Goal: Transaction & Acquisition: Purchase product/service

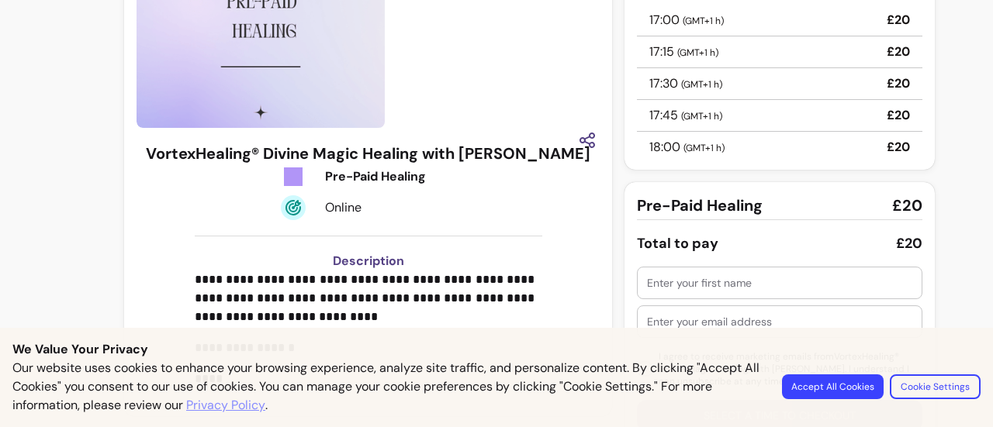
scroll to position [212, 0]
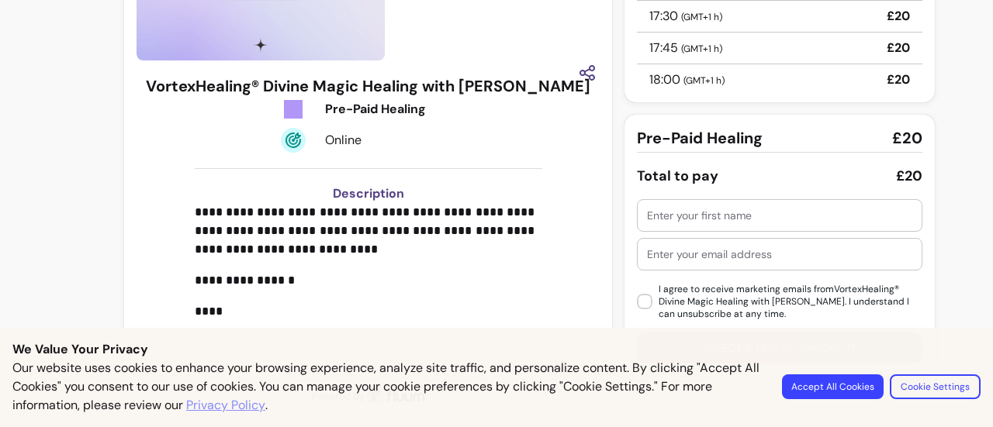
click at [740, 209] on input "text" at bounding box center [779, 216] width 265 height 16
type input "[PERSON_NAME]"
click at [712, 264] on div at bounding box center [779, 254] width 265 height 31
type input "babsistreats@gmail.com"
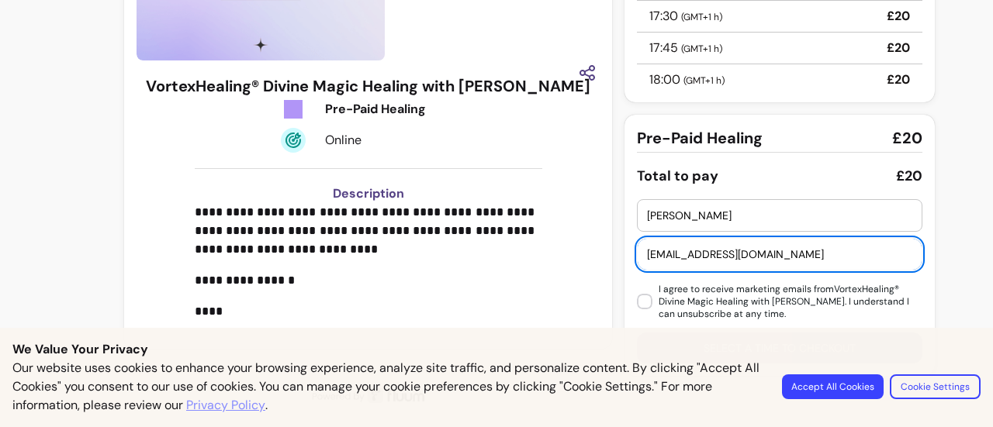
click at [709, 219] on input "[PERSON_NAME]" at bounding box center [779, 216] width 265 height 16
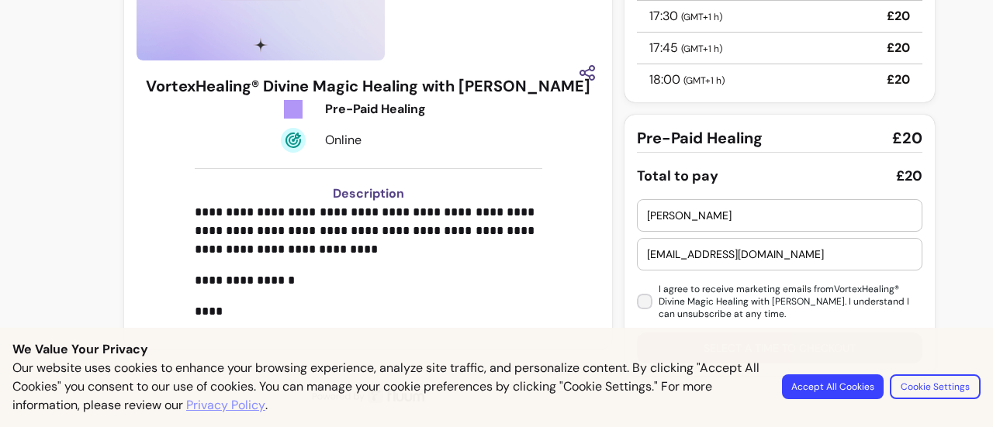
type input "[PERSON_NAME]"
click at [841, 382] on button "Accept All Cookies" at bounding box center [833, 387] width 102 height 25
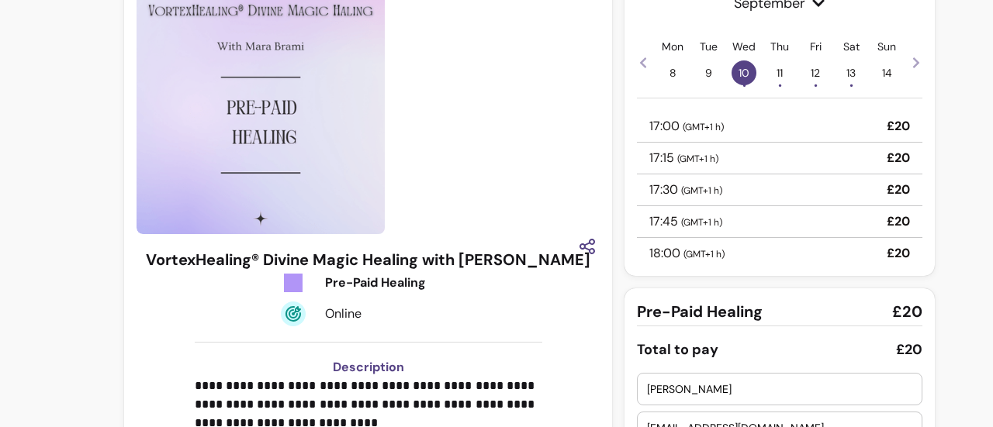
scroll to position [33, 0]
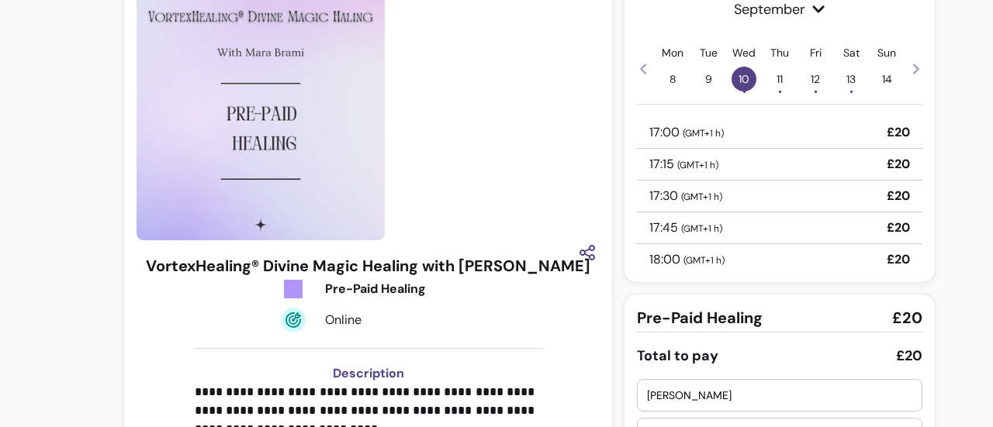
click at [786, 139] on div "17:00 ( GMT+1 h ) £20" at bounding box center [779, 133] width 285 height 32
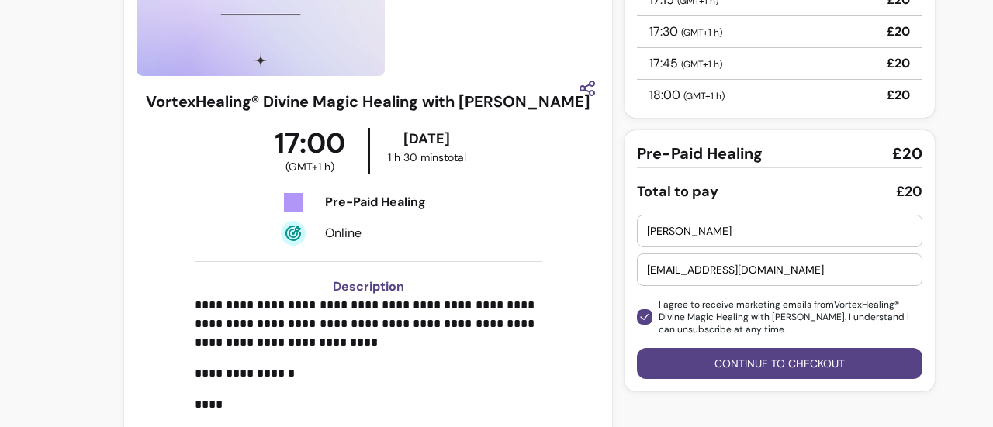
scroll to position [276, 0]
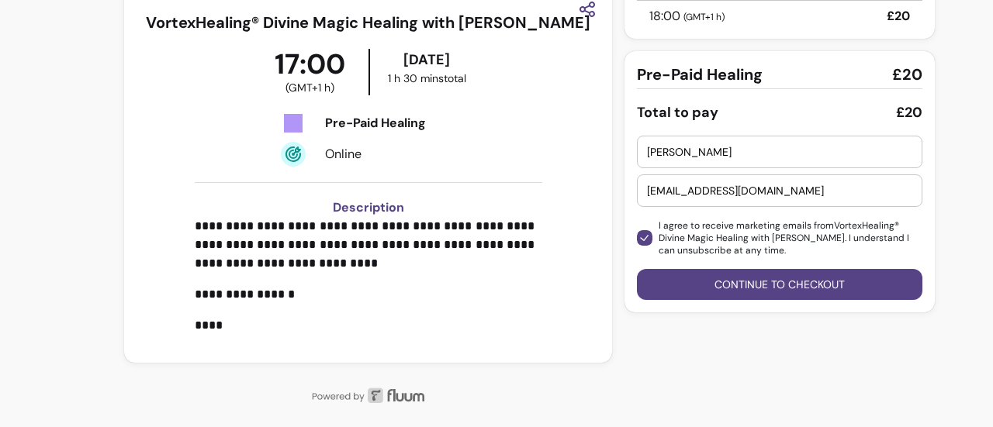
click at [781, 281] on button "Continue to checkout" at bounding box center [779, 284] width 285 height 31
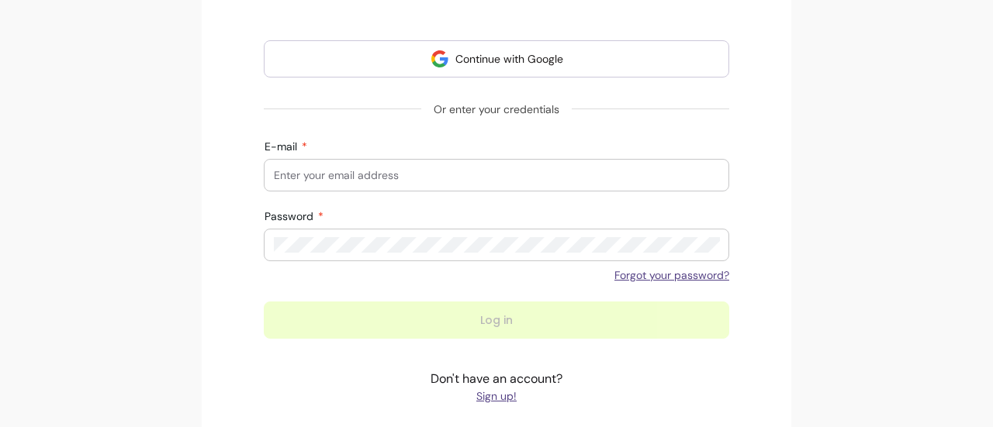
scroll to position [366, 0]
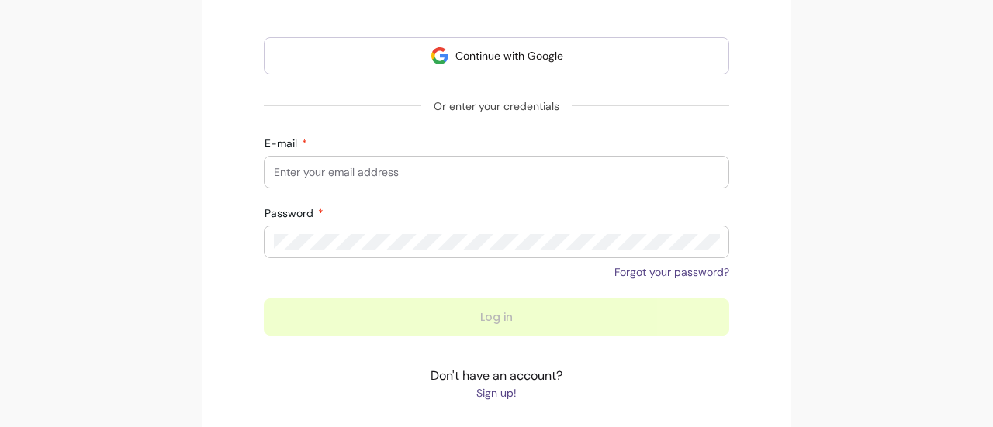
click at [461, 173] on input "E-mail" at bounding box center [496, 172] width 445 height 16
type input "babsistreats@gmail.com"
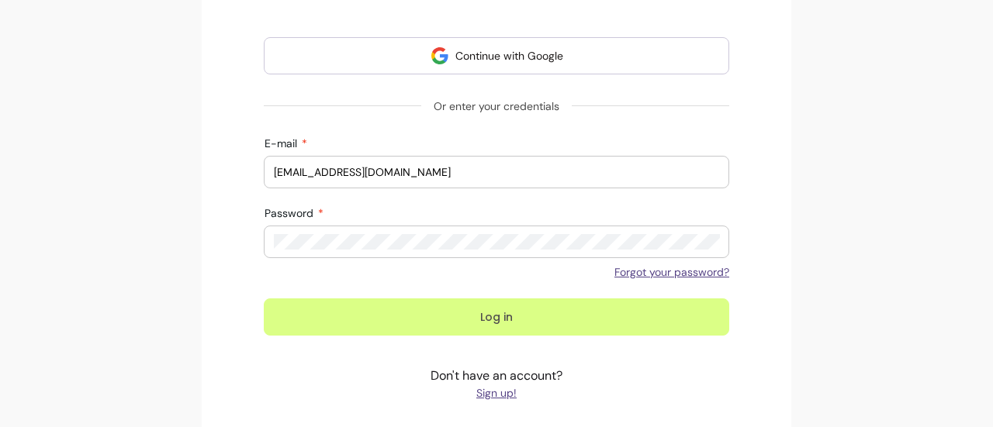
click at [482, 313] on button "Log in" at bounding box center [496, 317] width 465 height 37
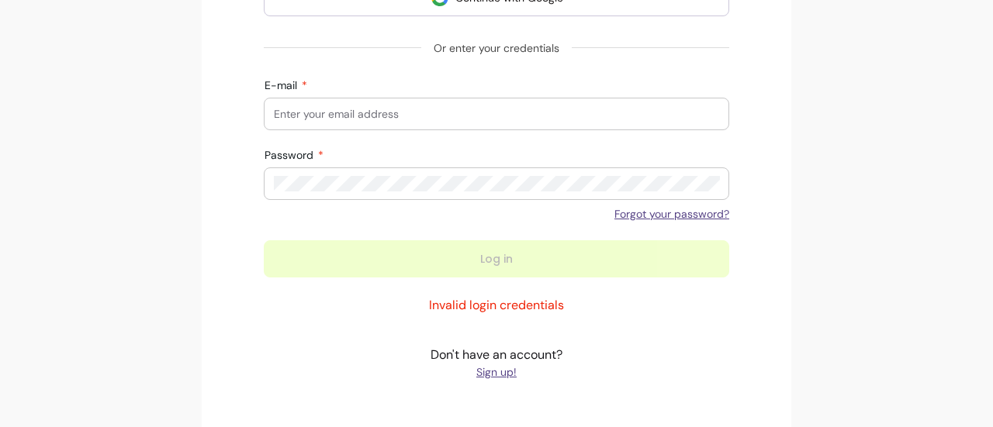
scroll to position [343, 0]
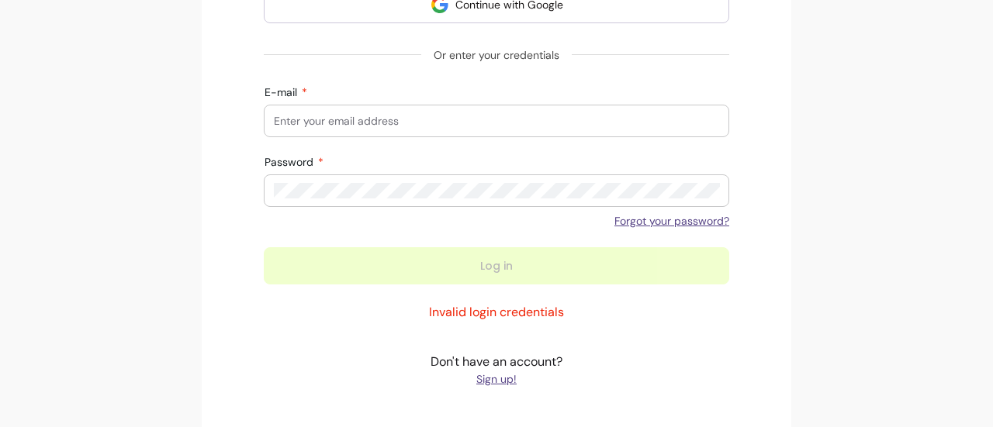
click at [440, 115] on input "E-mail" at bounding box center [496, 121] width 445 height 16
type input "babsistreats@gmail.com"
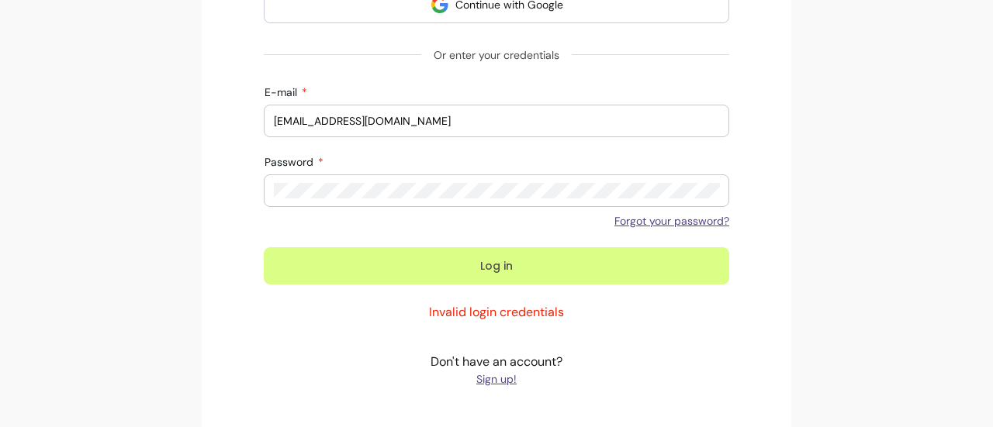
click at [485, 271] on button "Log in" at bounding box center [496, 265] width 465 height 37
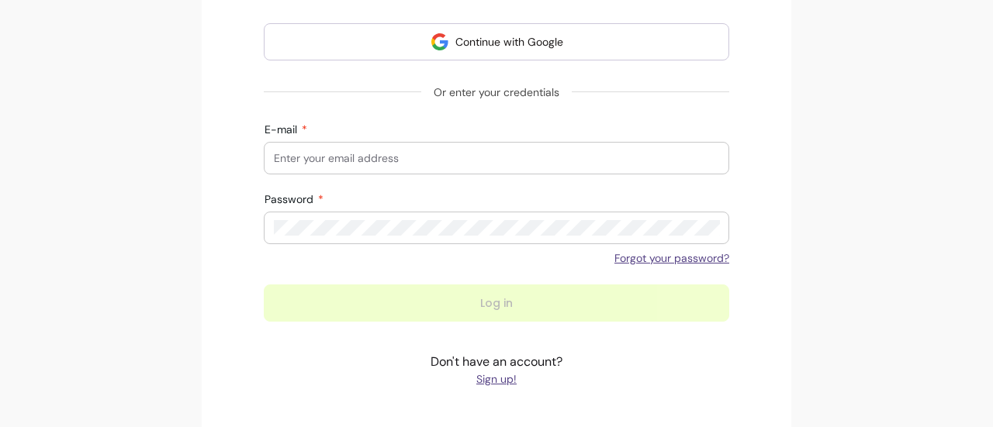
scroll to position [307, 0]
click at [524, 154] on input "E-mail" at bounding box center [496, 157] width 445 height 16
type input "babsistreats@gmail.com"
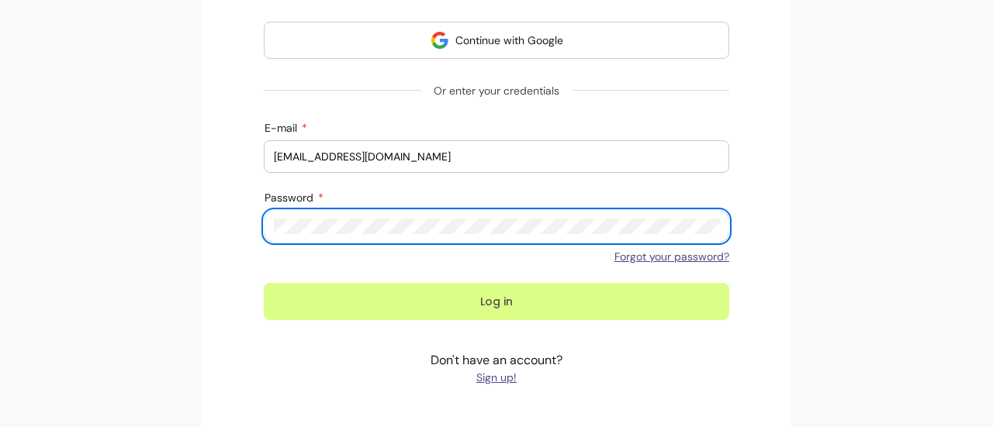
click at [507, 292] on button "Log in" at bounding box center [496, 301] width 465 height 37
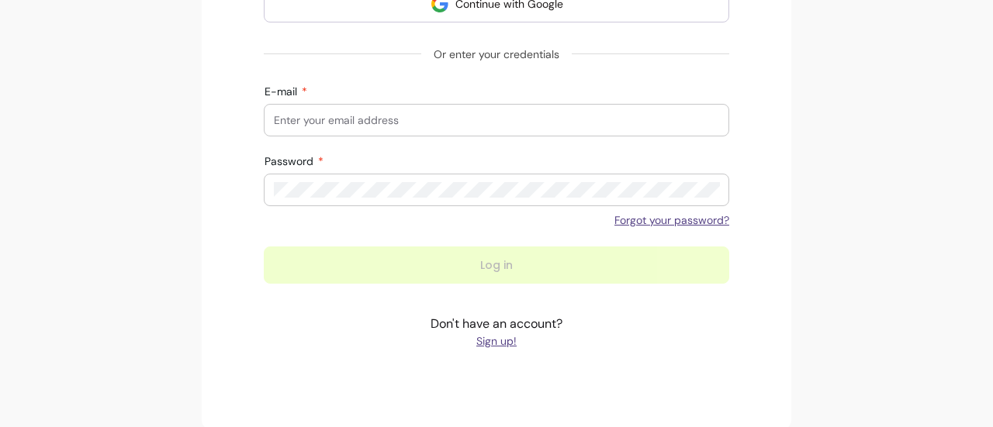
scroll to position [344, 0]
click at [689, 220] on link "Forgot your password?" at bounding box center [671, 220] width 115 height 16
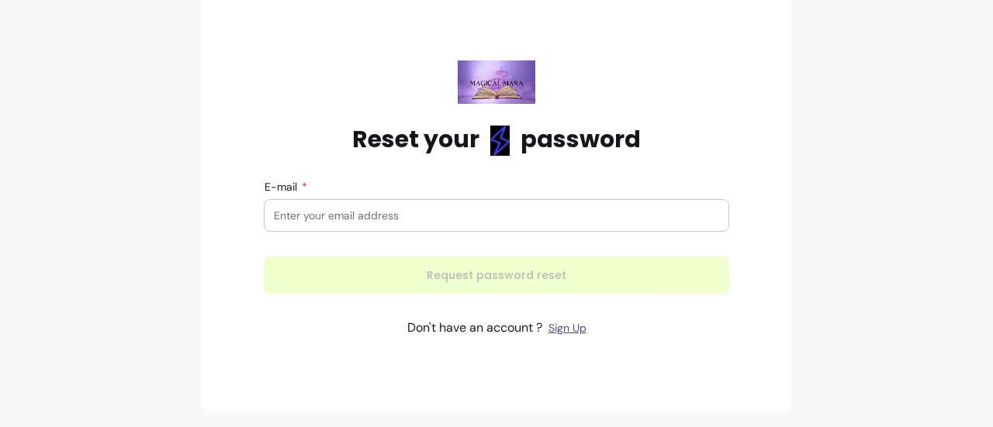
scroll to position [66, 0]
click at [471, 206] on div at bounding box center [496, 216] width 445 height 31
click at [447, 212] on input "E-mail" at bounding box center [496, 217] width 445 height 16
type input "babsistreats@gmail.com"
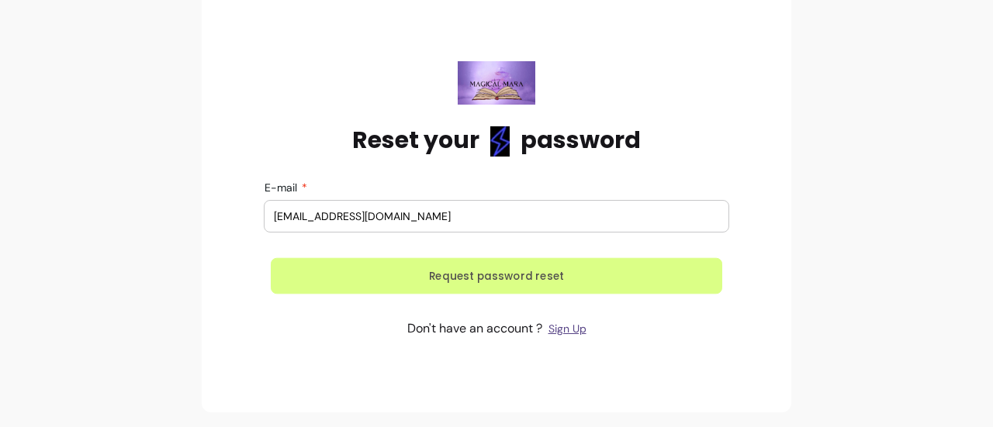
click at [471, 278] on button "Request password reset" at bounding box center [496, 276] width 451 height 36
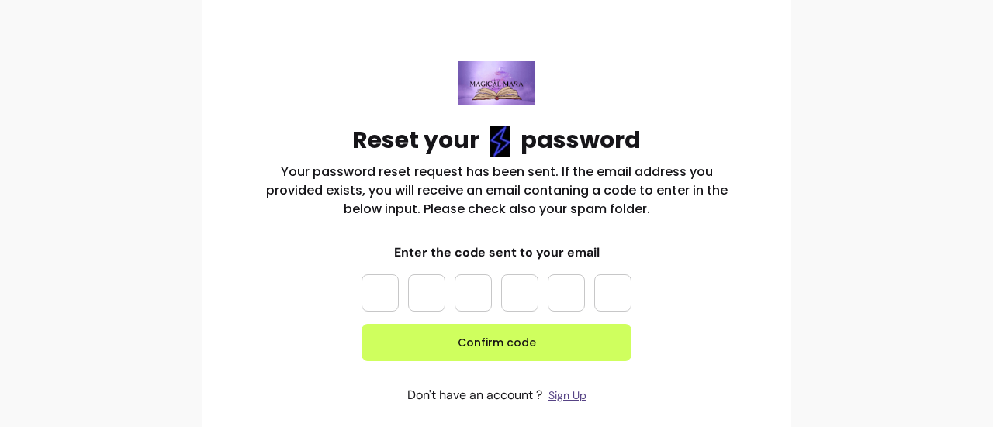
click at [376, 287] on input "Please enter OTP character 1" at bounding box center [379, 293] width 37 height 37
paste input "*"
type input "*"
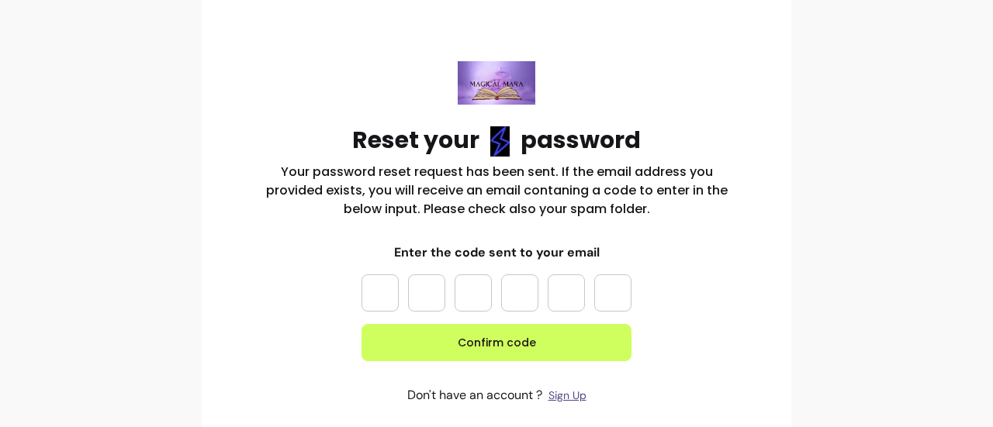
type input "*"
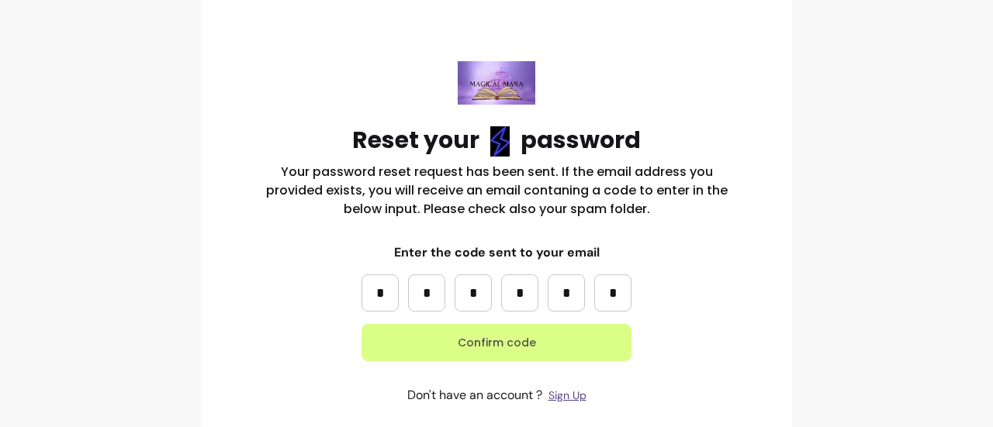
click at [476, 347] on button "Confirm code" at bounding box center [496, 342] width 270 height 37
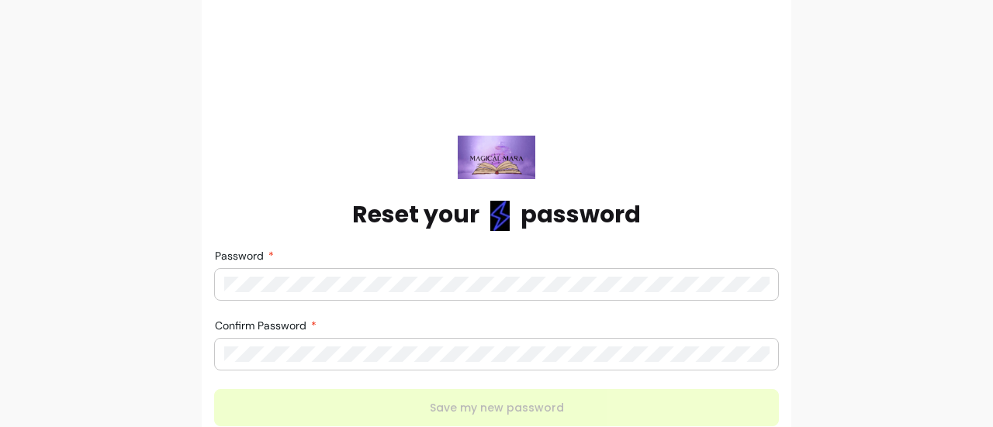
click at [238, 365] on div at bounding box center [496, 354] width 544 height 31
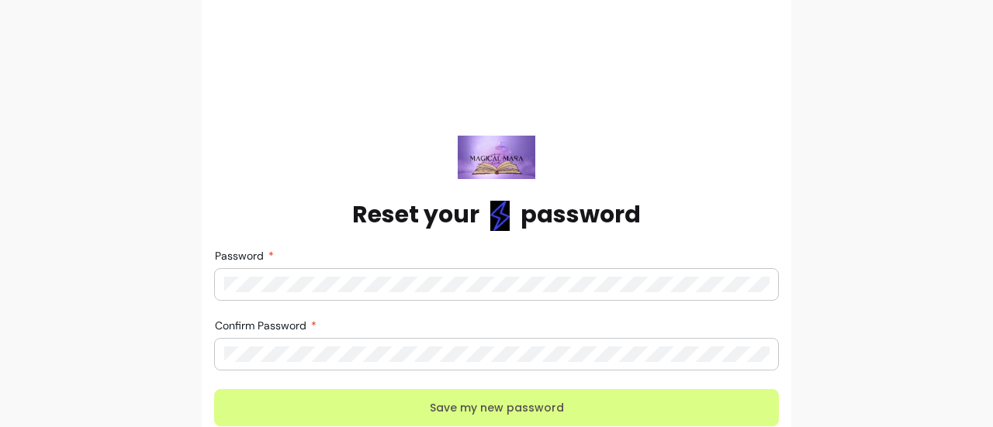
click at [459, 402] on button "Save my new password" at bounding box center [496, 407] width 565 height 37
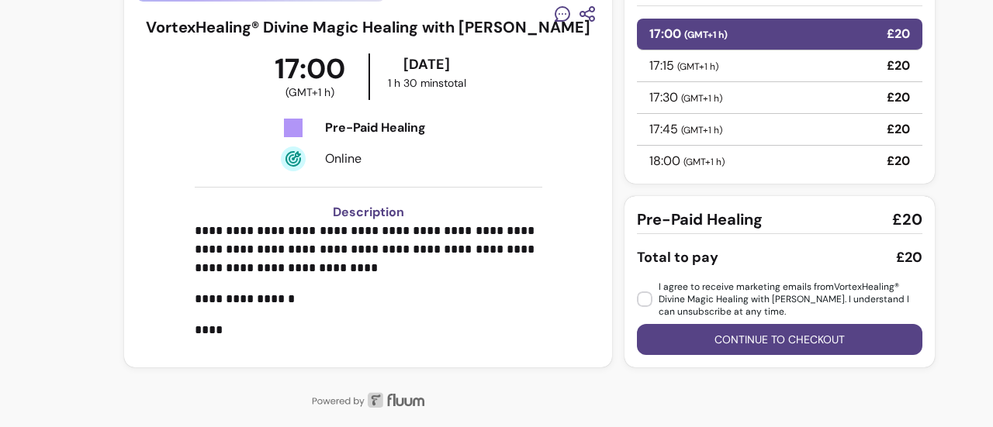
scroll to position [276, 0]
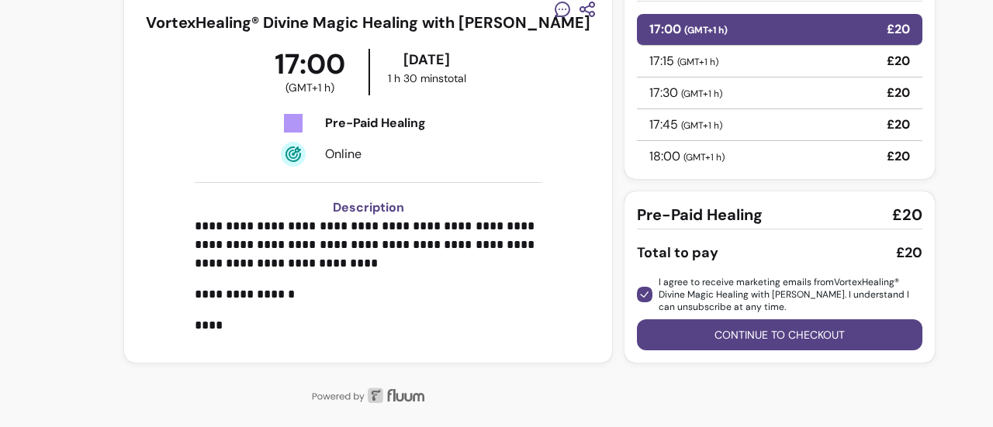
click at [733, 329] on button "Continue to checkout" at bounding box center [779, 334] width 285 height 31
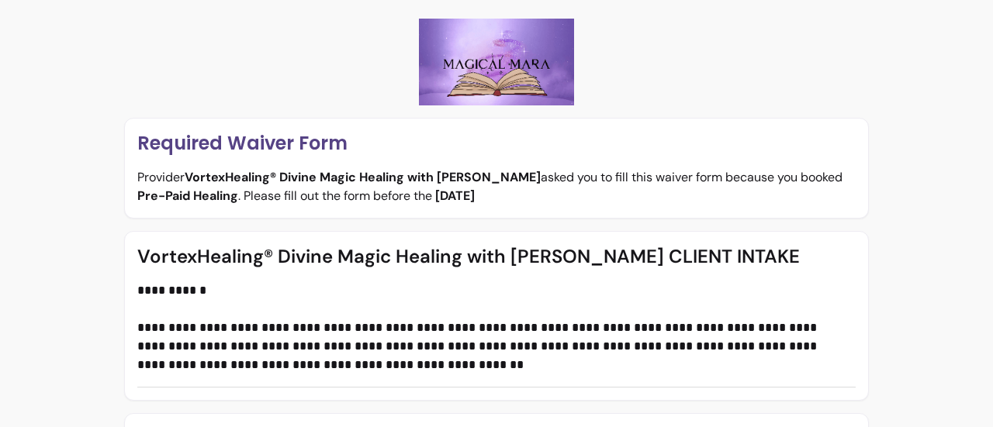
drag, startPoint x: 980, startPoint y: 25, endPoint x: 982, endPoint y: 49, distance: 24.1
click at [982, 49] on div "**********" at bounding box center [496, 213] width 993 height 427
drag, startPoint x: 980, startPoint y: 33, endPoint x: 990, endPoint y: 69, distance: 37.1
click at [990, 69] on div "**********" at bounding box center [496, 213] width 993 height 427
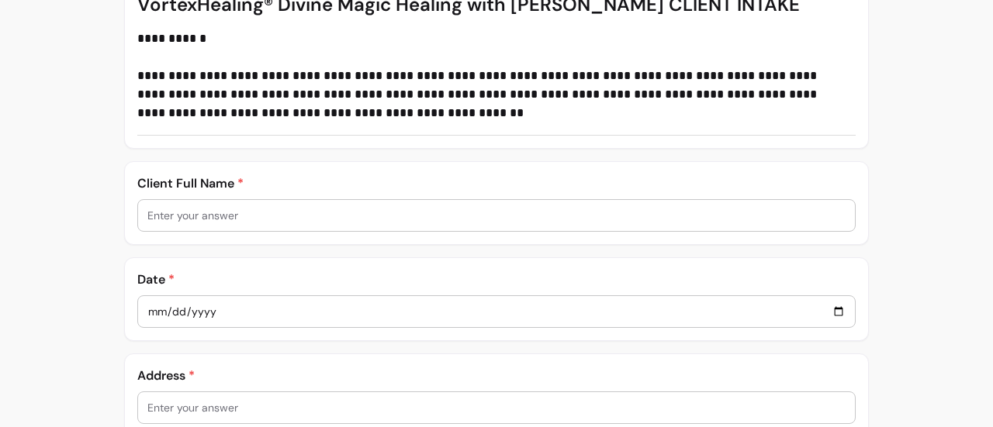
scroll to position [382, 0]
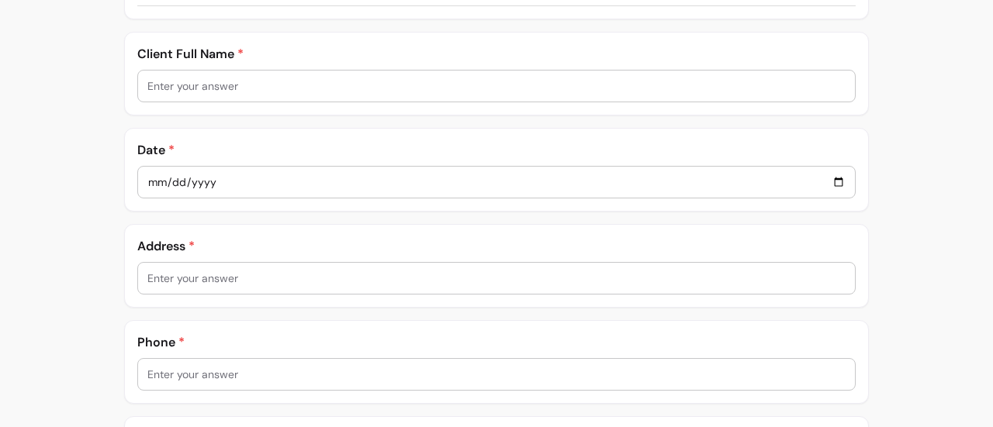
click at [328, 87] on input "text" at bounding box center [496, 86] width 698 height 16
type input "[PERSON_NAME]"
click at [236, 190] on div at bounding box center [496, 182] width 698 height 31
type input "0002-09-08"
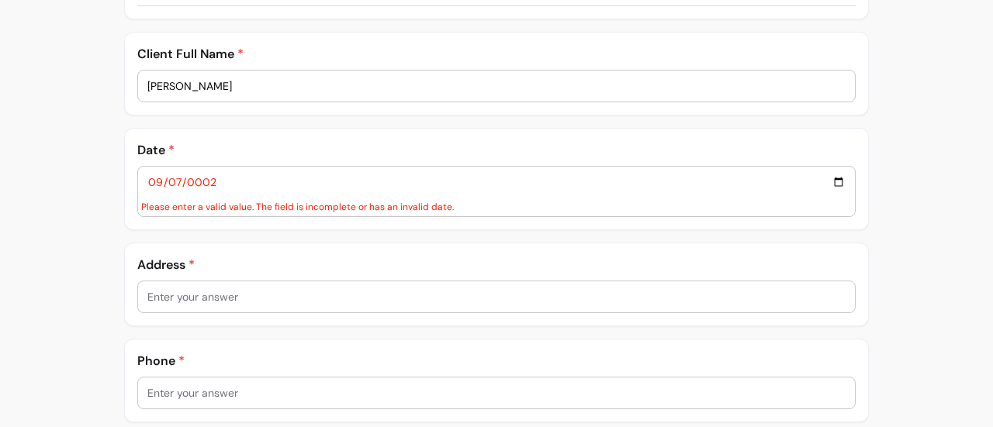
type input "0002-09-07"
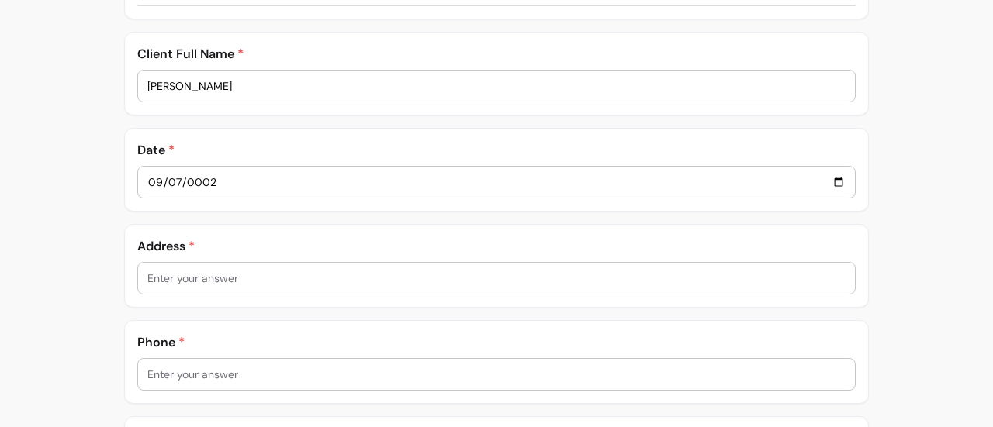
click at [264, 178] on input "0002-09-07" at bounding box center [496, 182] width 698 height 17
click at [189, 174] on input "0002-09-07" at bounding box center [496, 182] width 698 height 17
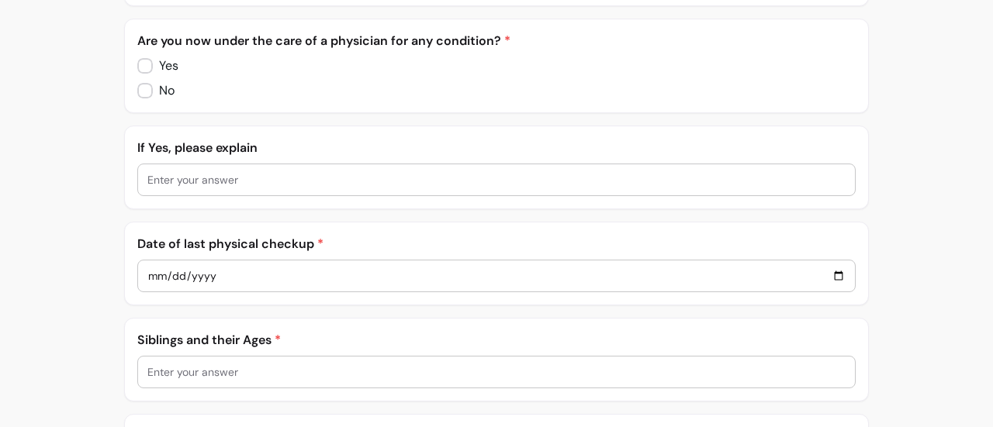
scroll to position [2292, 0]
